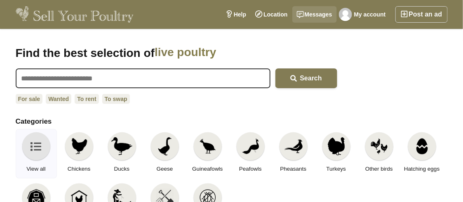
click at [316, 12] on link "Messages" at bounding box center [314, 14] width 45 height 16
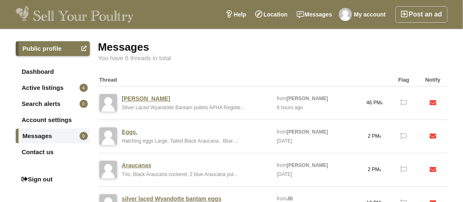
click at [144, 97] on link "[PERSON_NAME]" at bounding box center [146, 98] width 48 height 7
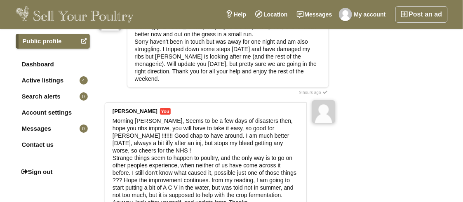
scroll to position [825, 0]
